Goal: Task Accomplishment & Management: Manage account settings

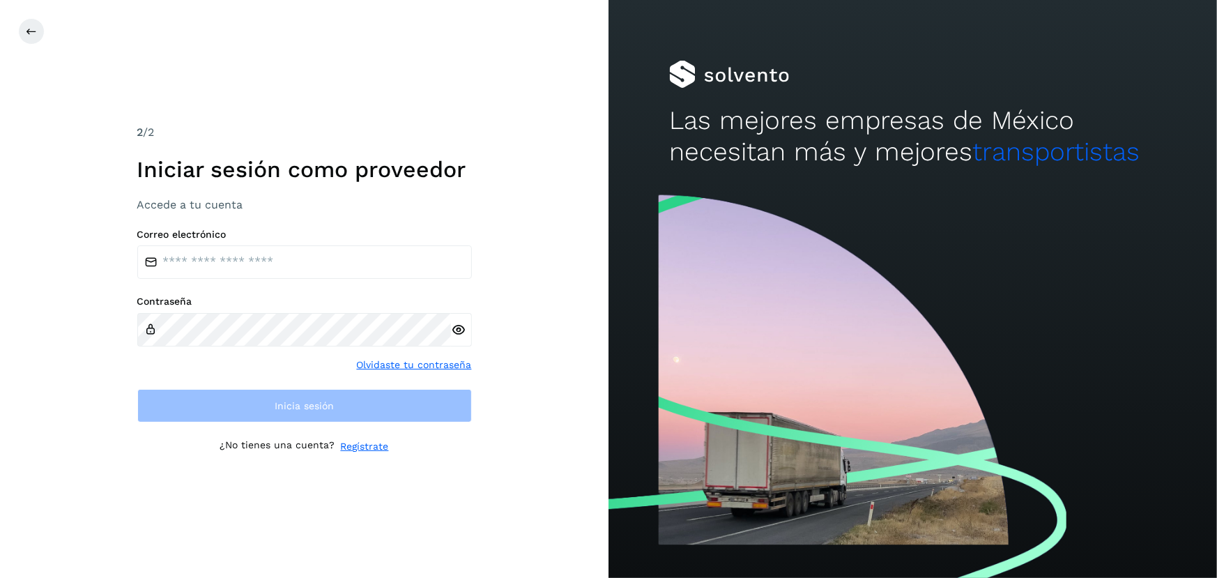
click at [281, 245] on div "Correo electrónico" at bounding box center [304, 254] width 335 height 51
click at [278, 268] on input "email" at bounding box center [304, 261] width 335 height 33
type input "**********"
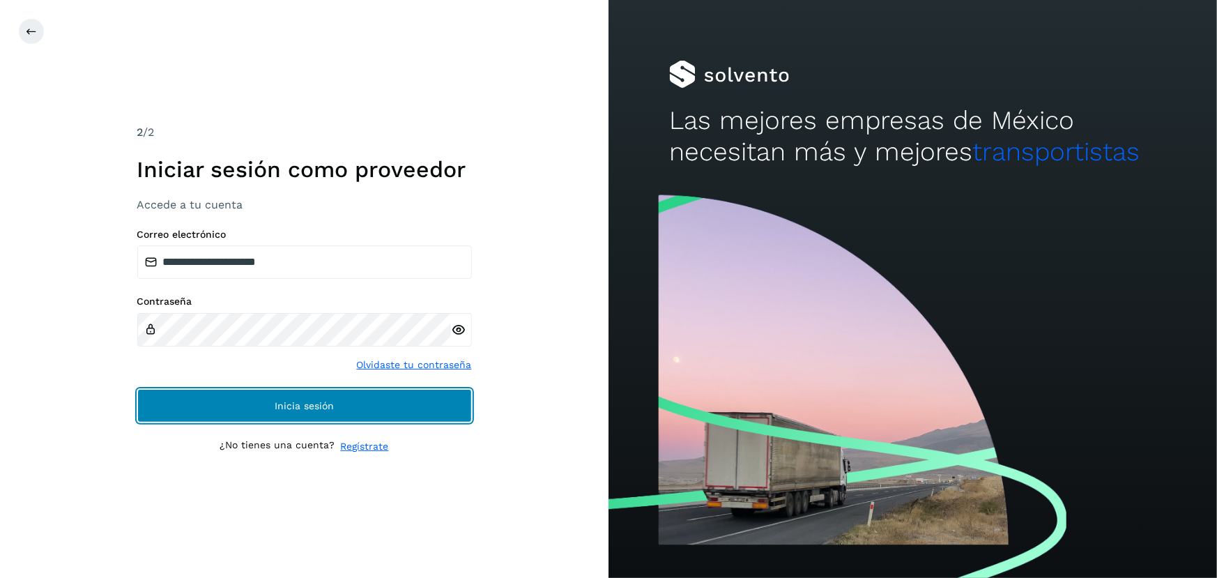
click at [275, 410] on span "Inicia sesión" at bounding box center [304, 406] width 59 height 10
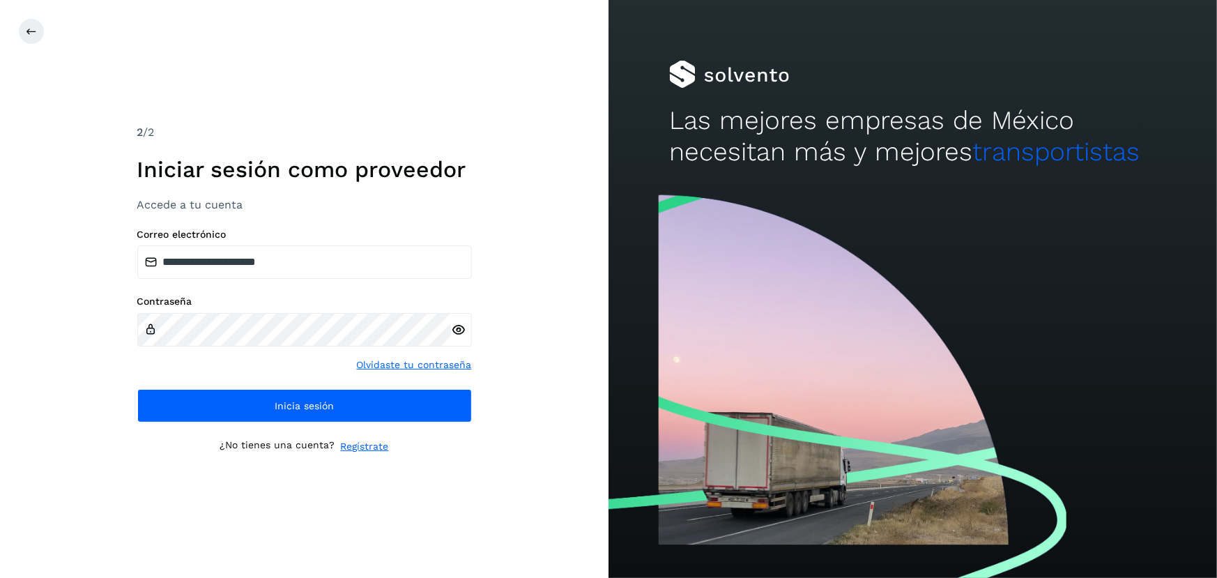
click at [466, 329] on div at bounding box center [461, 329] width 21 height 33
click at [459, 328] on icon at bounding box center [458, 330] width 15 height 15
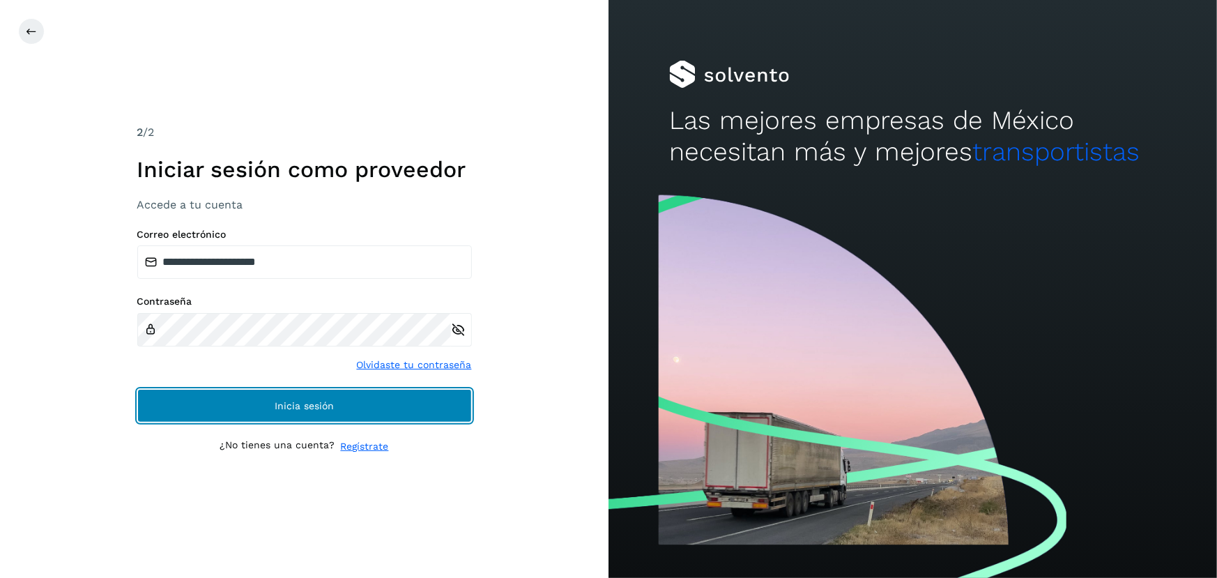
click at [320, 402] on span "Inicia sesión" at bounding box center [304, 406] width 59 height 10
click at [330, 401] on span "Inicia sesión" at bounding box center [304, 406] width 59 height 10
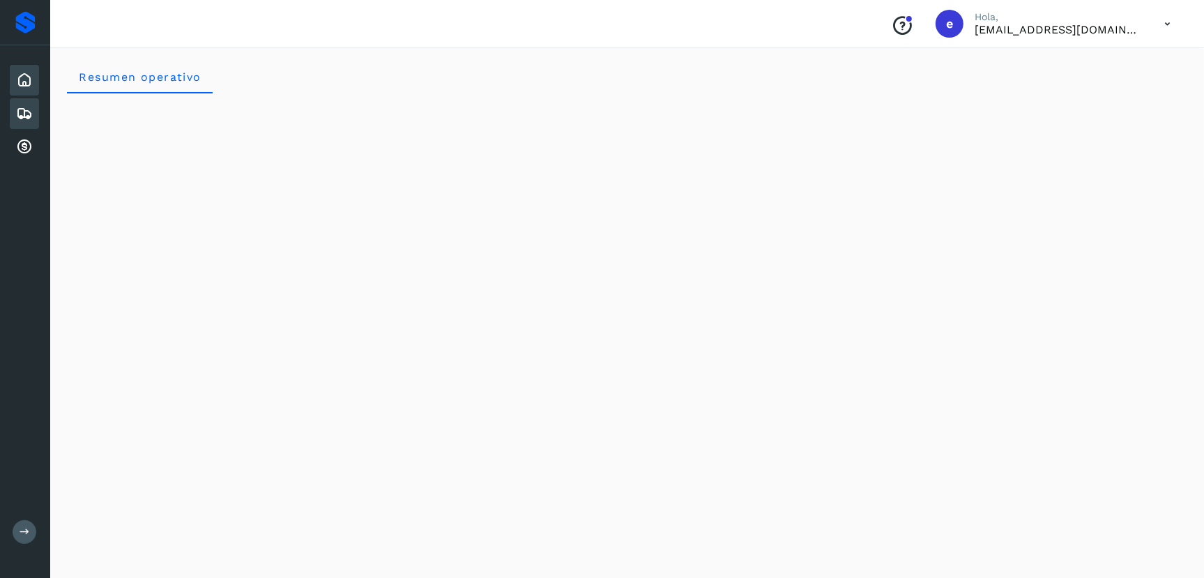
click at [20, 113] on icon at bounding box center [24, 113] width 17 height 17
